Goal: Check status: Check status

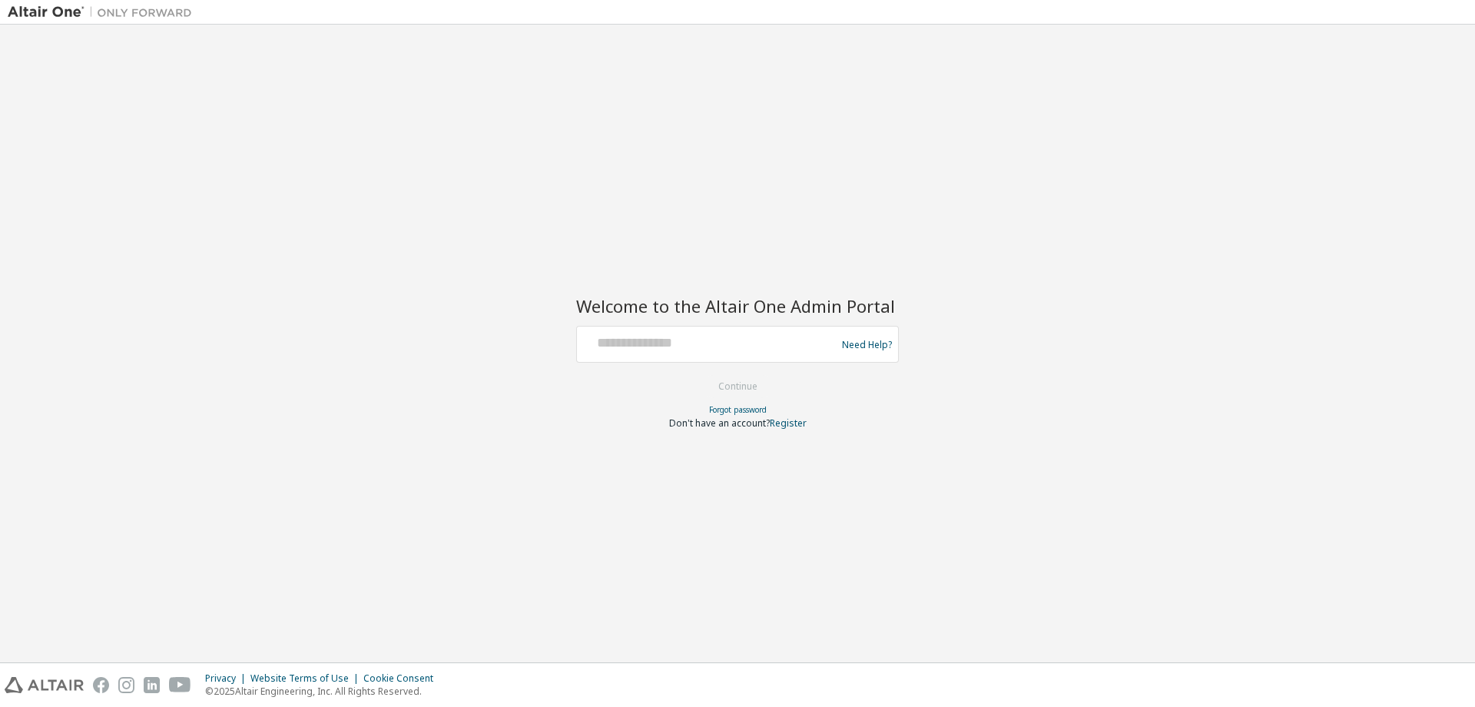
click at [683, 354] on div at bounding box center [708, 344] width 251 height 29
click at [683, 350] on input "text" at bounding box center [708, 341] width 251 height 22
type input "**********"
click at [741, 383] on button "Continue" at bounding box center [737, 386] width 71 height 23
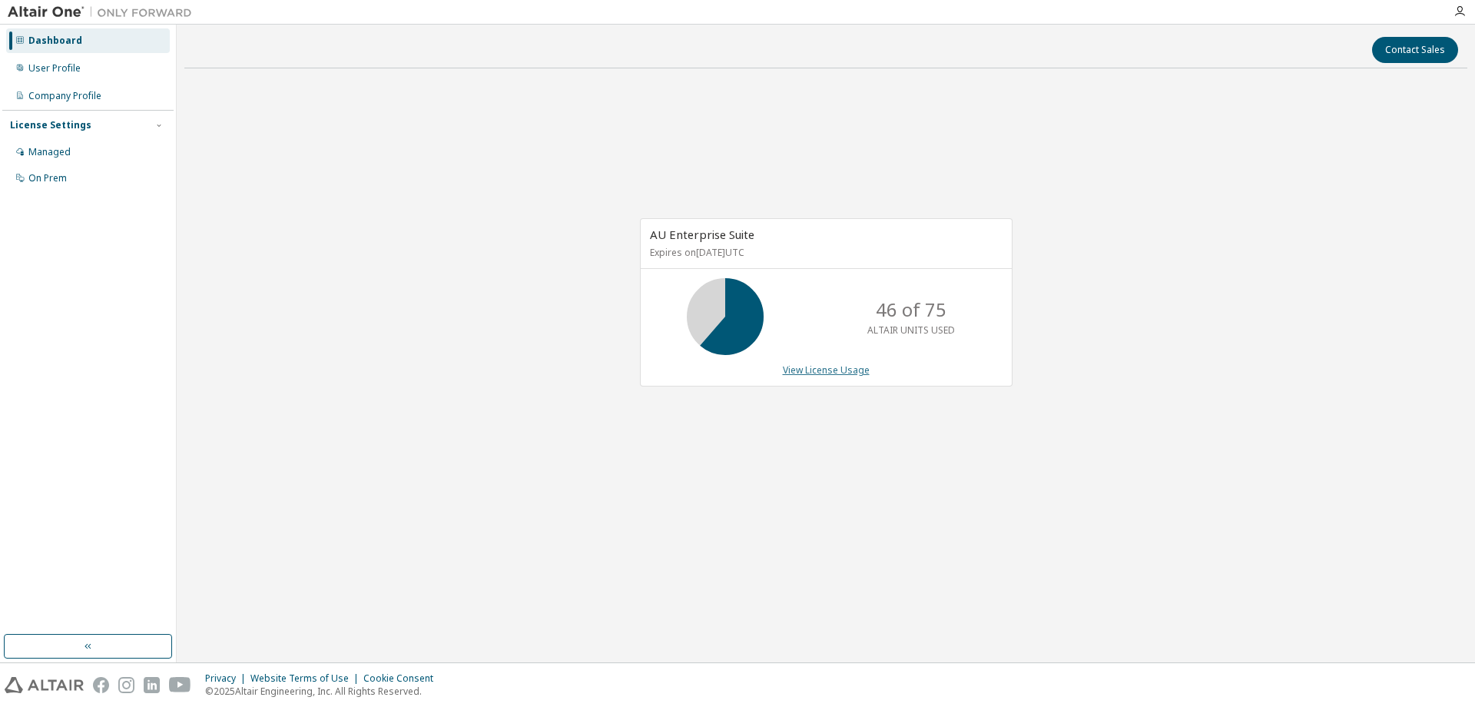
click at [834, 373] on link "View License Usage" at bounding box center [826, 369] width 87 height 13
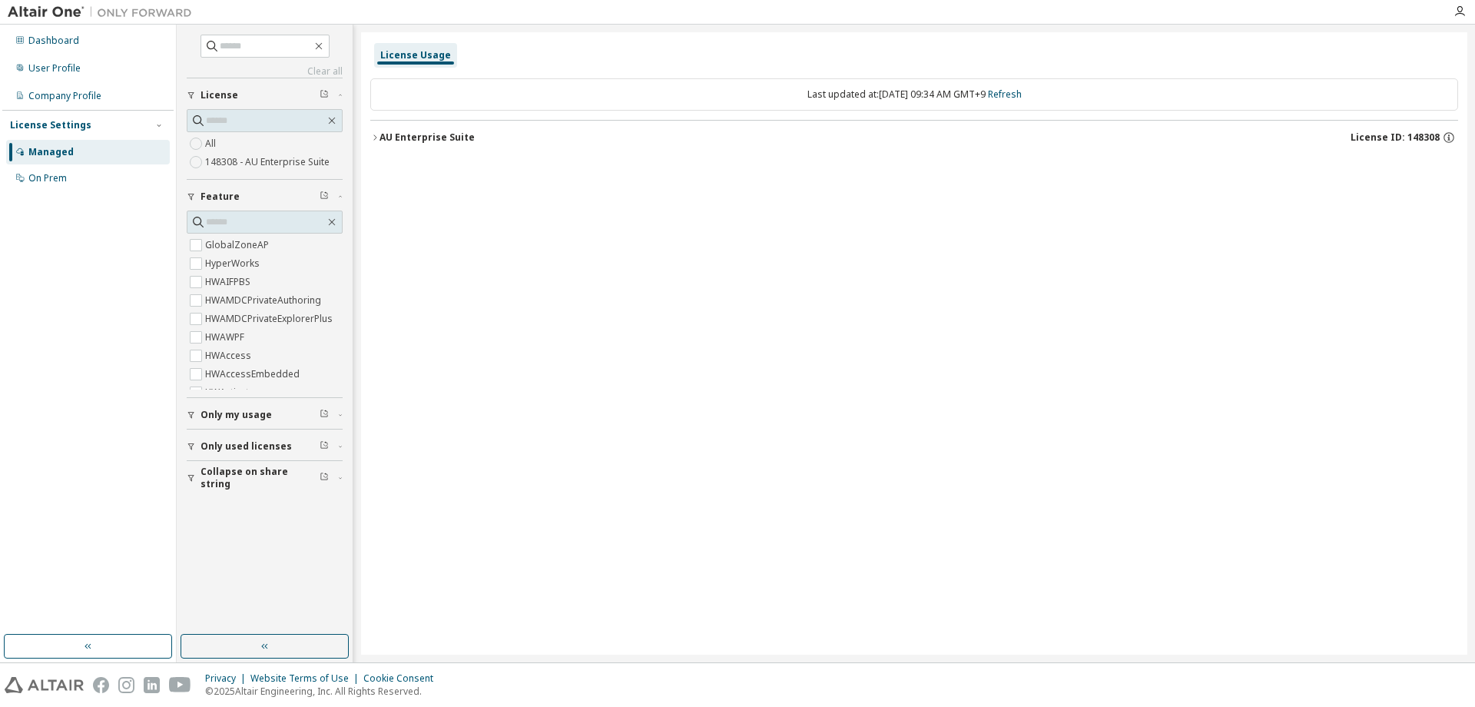
click at [365, 132] on div "License Usage Last updated at: [DATE] 09:34 AM GMT+9 Refresh AU Enterprise Suit…" at bounding box center [914, 343] width 1107 height 622
click at [373, 139] on icon "button" at bounding box center [374, 137] width 9 height 9
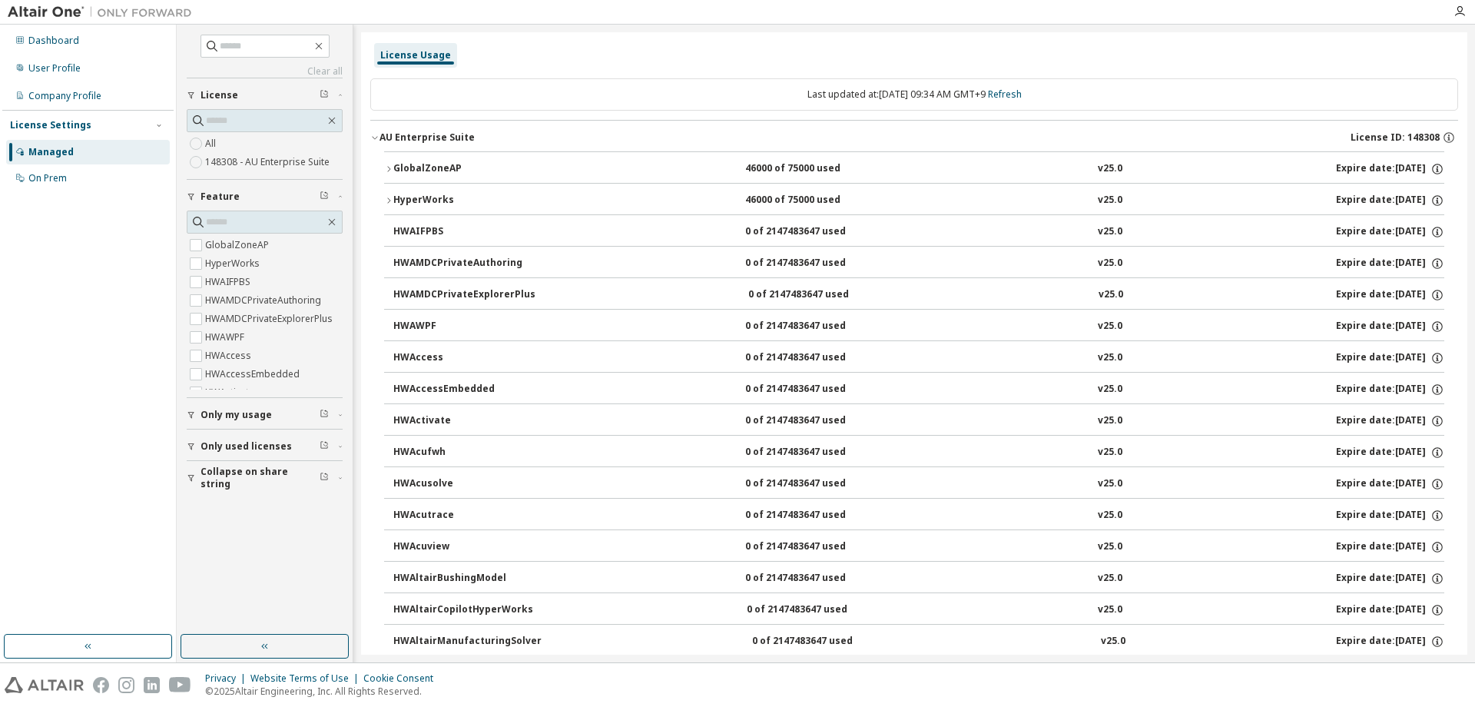
click at [389, 197] on icon "button" at bounding box center [388, 200] width 9 height 9
